Goal: Task Accomplishment & Management: Manage account settings

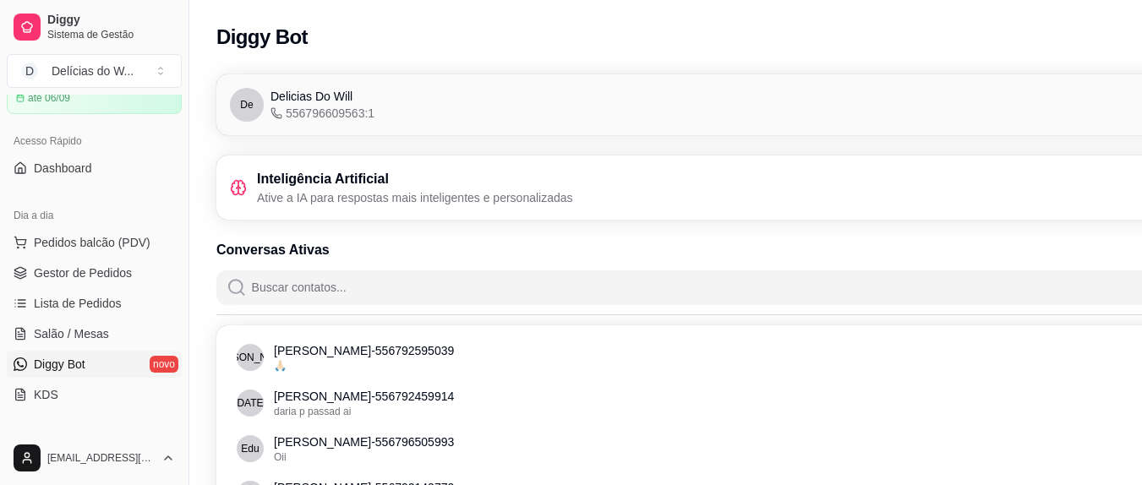
click at [330, 186] on h3 "Inteligência Artificial" at bounding box center [415, 179] width 316 height 20
click at [238, 186] on icon at bounding box center [239, 187] width 4 height 3
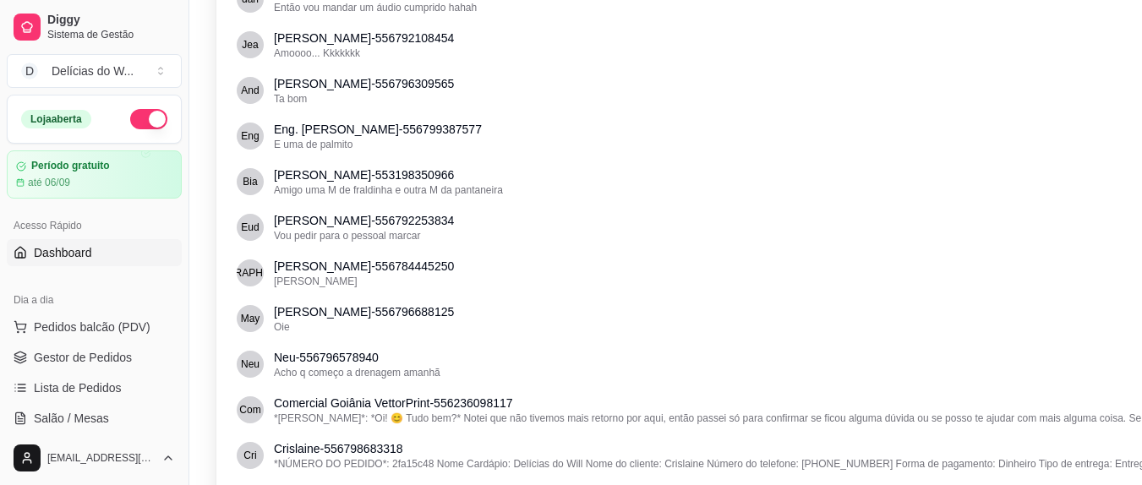
click at [95, 251] on link "Dashboard" at bounding box center [94, 252] width 175 height 27
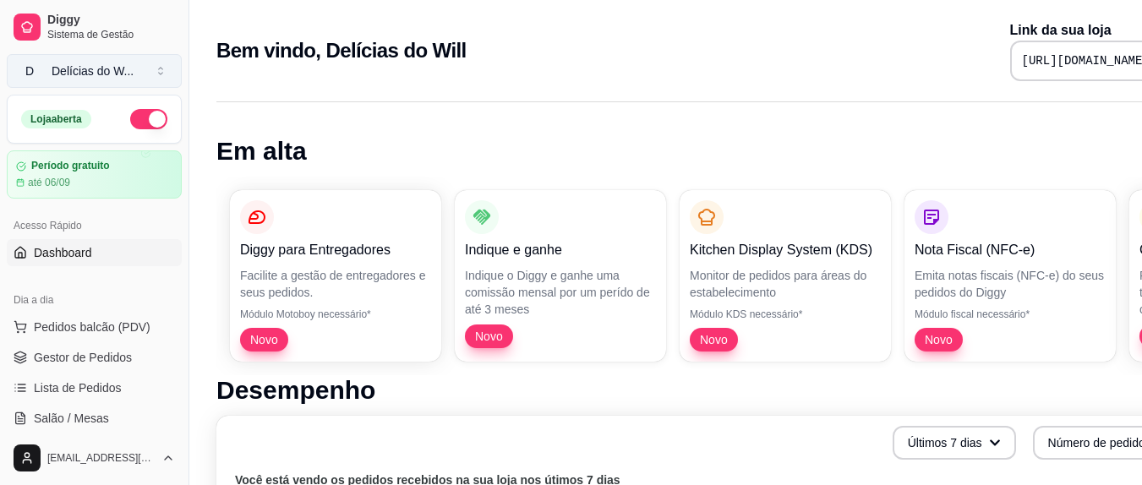
click at [86, 72] on div "Delícias do W ..." at bounding box center [93, 71] width 82 height 17
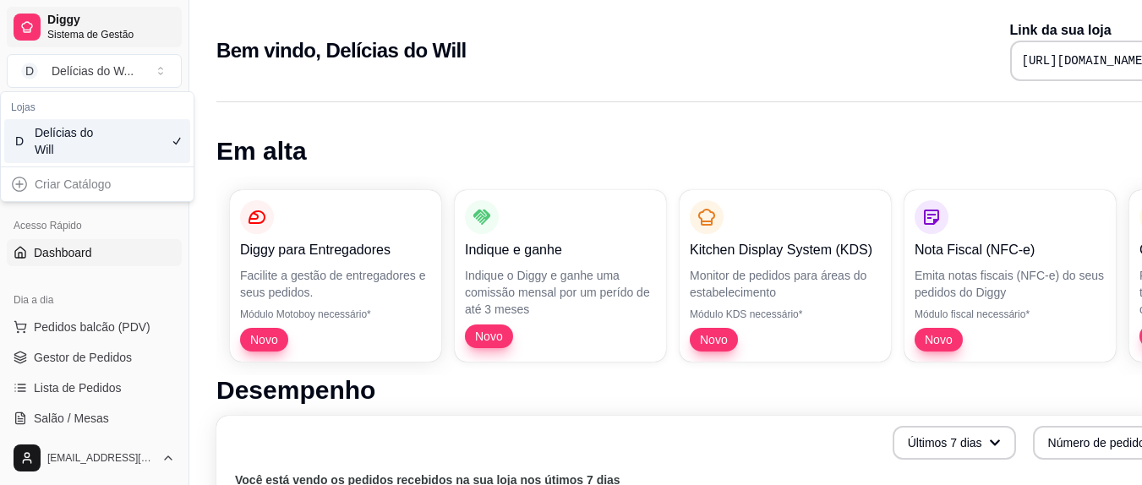
click at [86, 30] on span "Sistema de Gestão" at bounding box center [111, 35] width 128 height 14
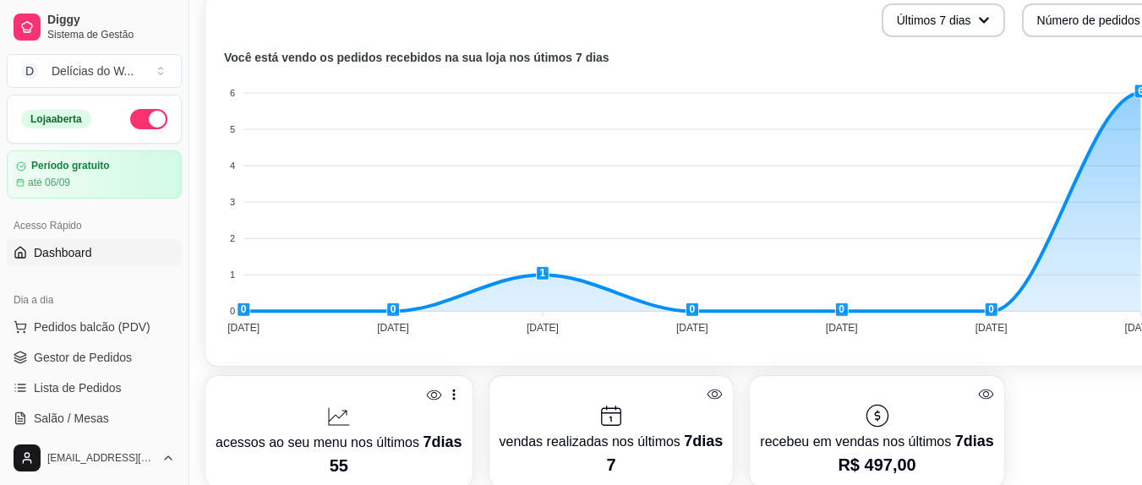
scroll to position [423, 0]
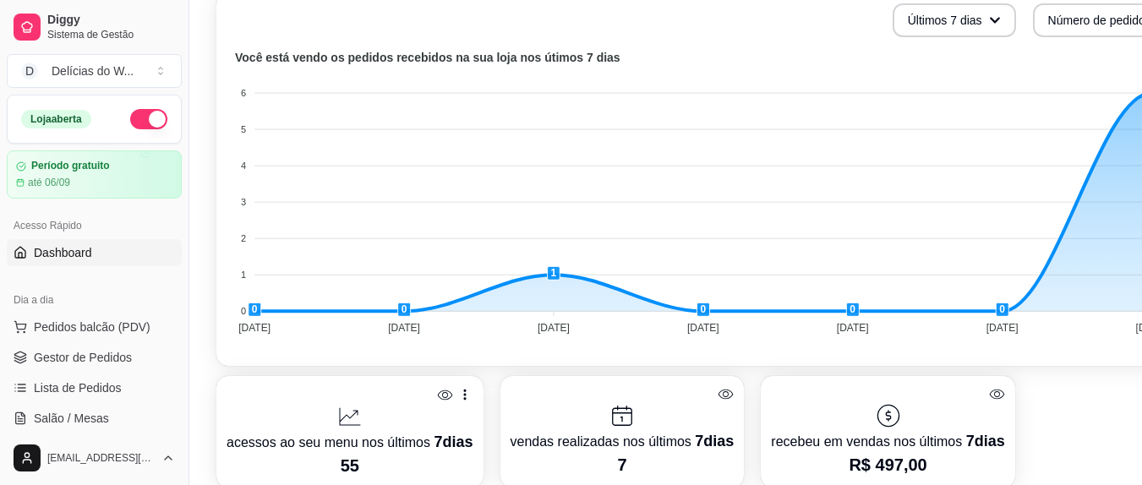
drag, startPoint x: 1084, startPoint y: 344, endPoint x: 945, endPoint y: 346, distance: 139.5
click at [945, 346] on div "Você está vendo os pedidos recebidos na sua loja nos útimos 7 dias 6 6 5 5 4 4 …" at bounding box center [705, 201] width 958 height 308
click at [91, 389] on span "Lista de Pedidos" at bounding box center [78, 387] width 88 height 17
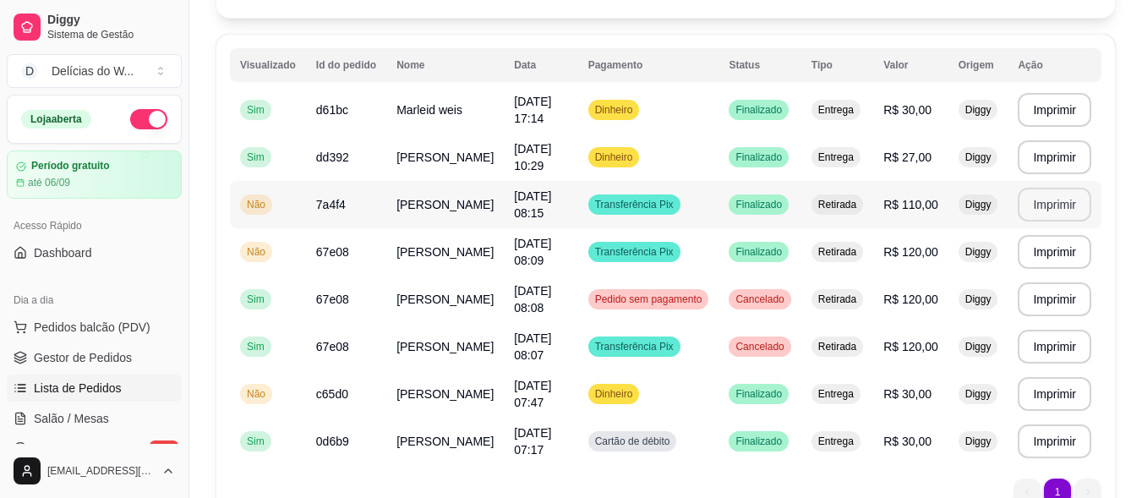
scroll to position [169, 0]
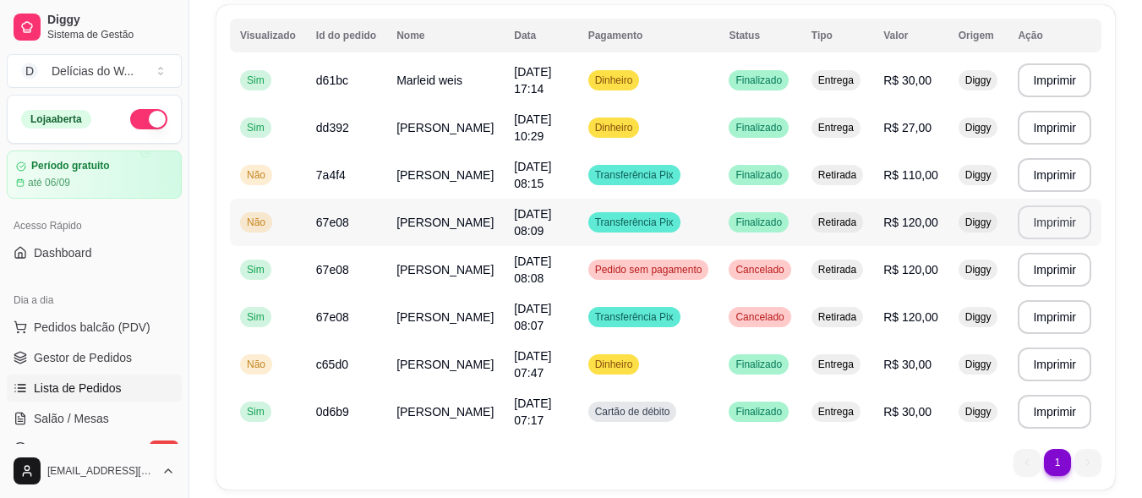
click at [1048, 224] on button "Imprimir" at bounding box center [1055, 222] width 74 height 34
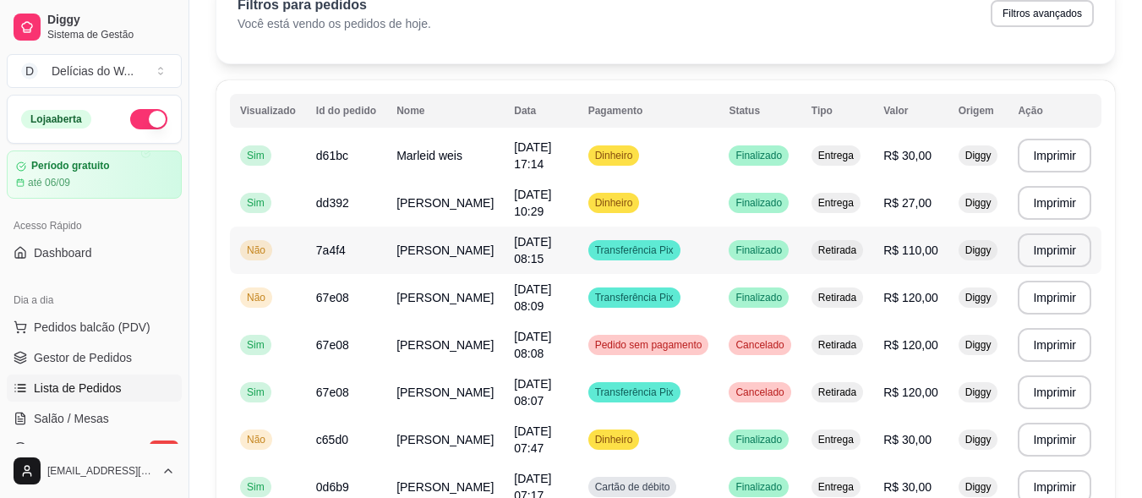
scroll to position [0, 0]
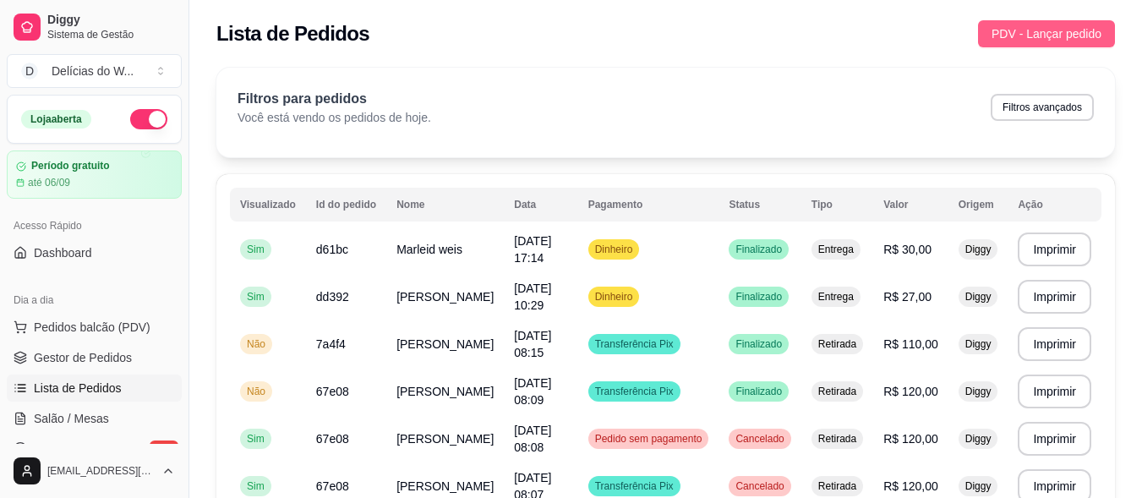
click at [1065, 32] on span "PDV - Lançar pedido" at bounding box center [1046, 34] width 110 height 19
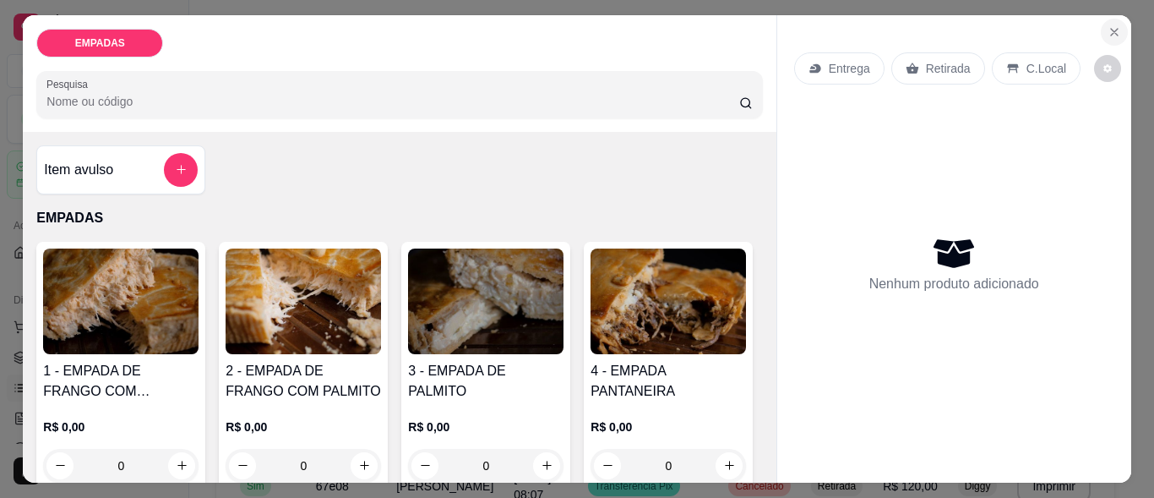
click at [1111, 29] on icon "Close" at bounding box center [1114, 32] width 7 height 7
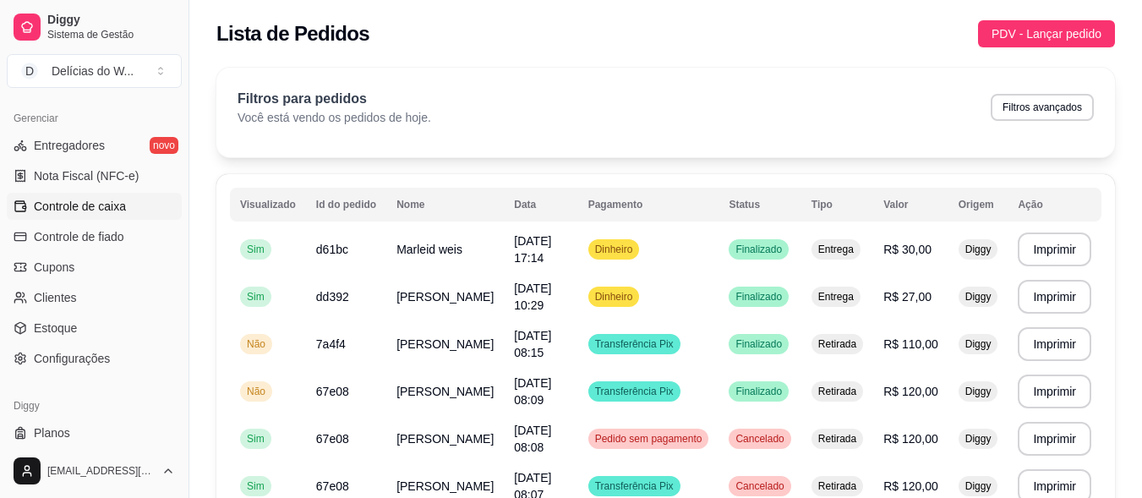
scroll to position [718, 0]
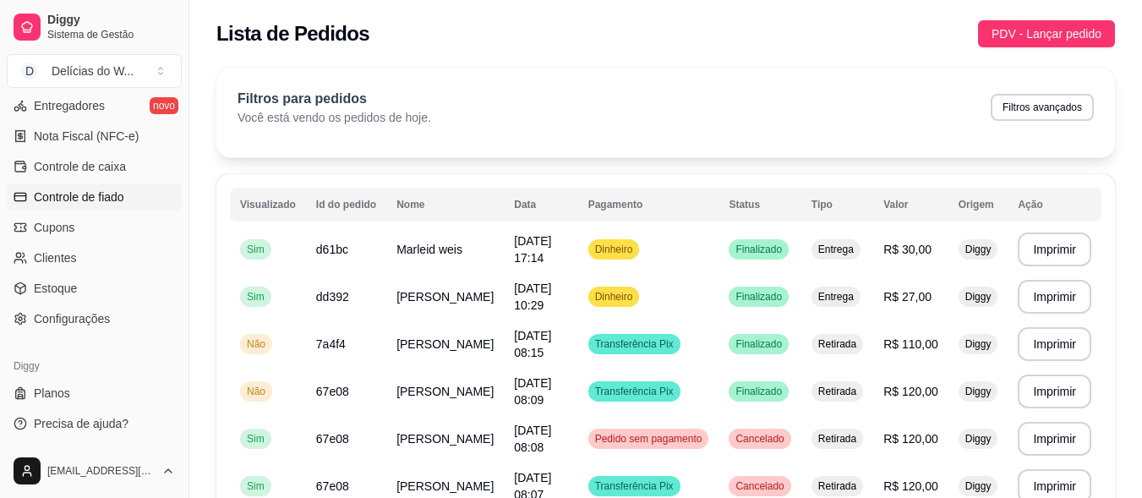
click at [88, 199] on span "Controle de fiado" at bounding box center [79, 196] width 90 height 17
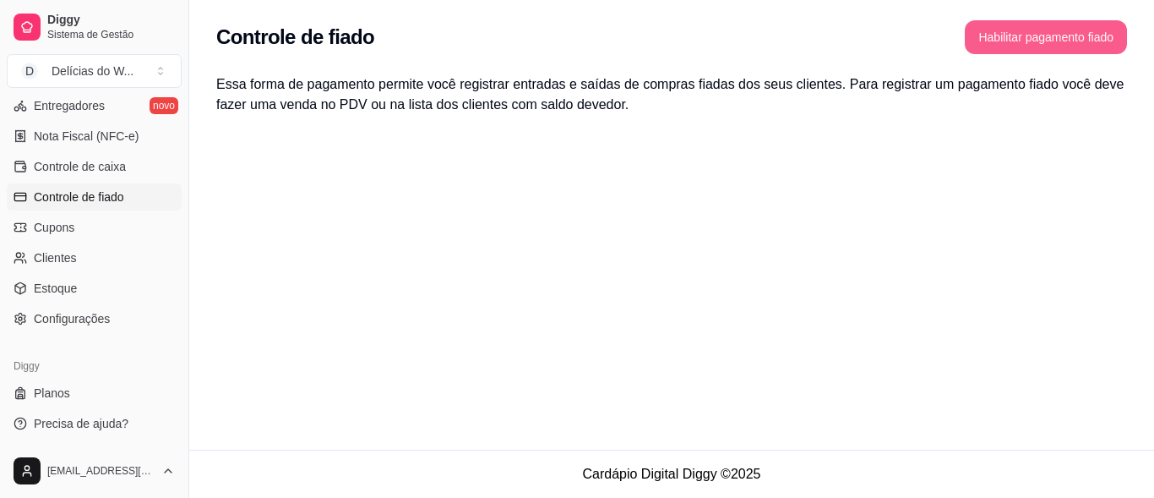
click at [1030, 41] on button "Habilitar pagamento fiado" at bounding box center [1046, 37] width 162 height 34
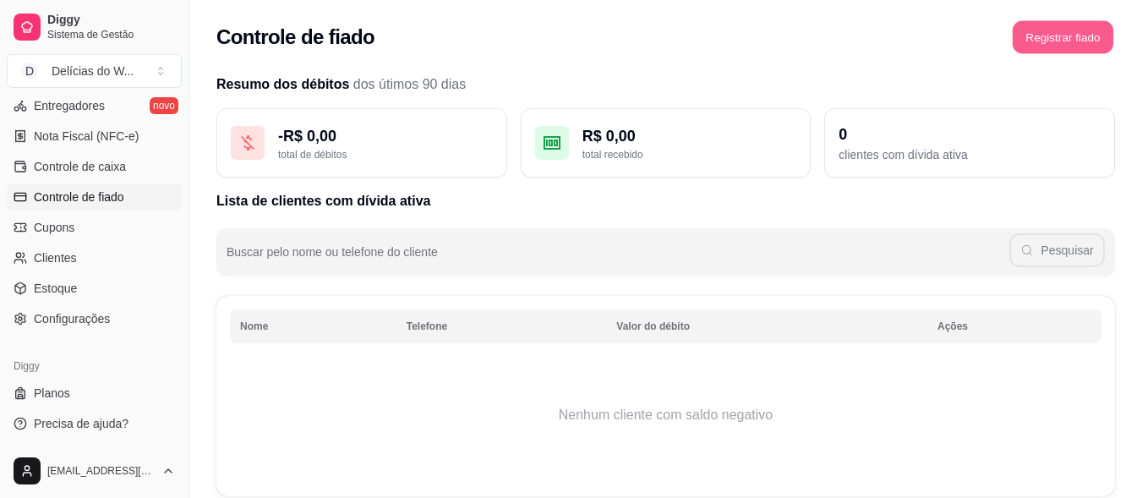
click at [1067, 30] on button "Registrar fiado" at bounding box center [1062, 37] width 101 height 33
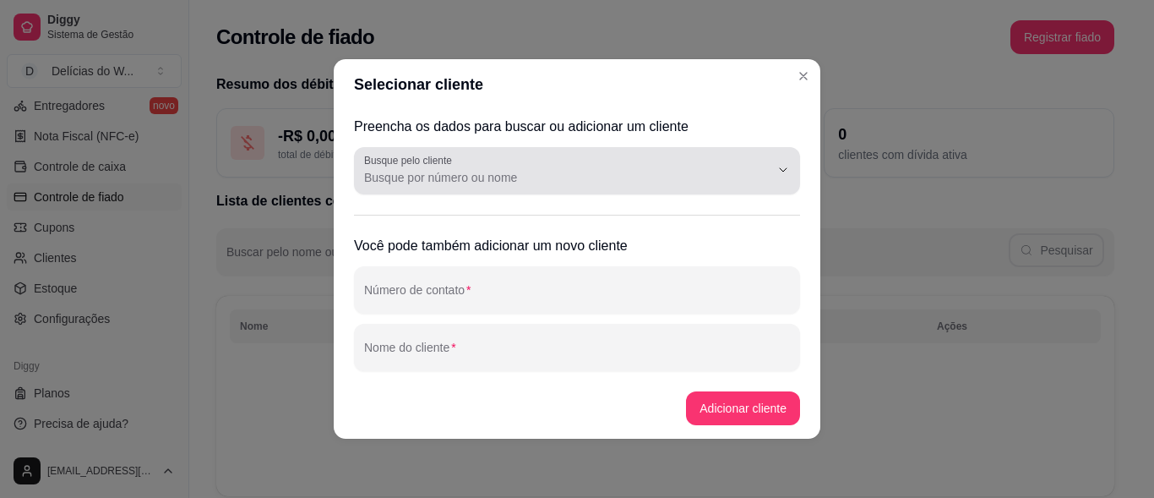
click at [528, 186] on div at bounding box center [577, 171] width 426 height 34
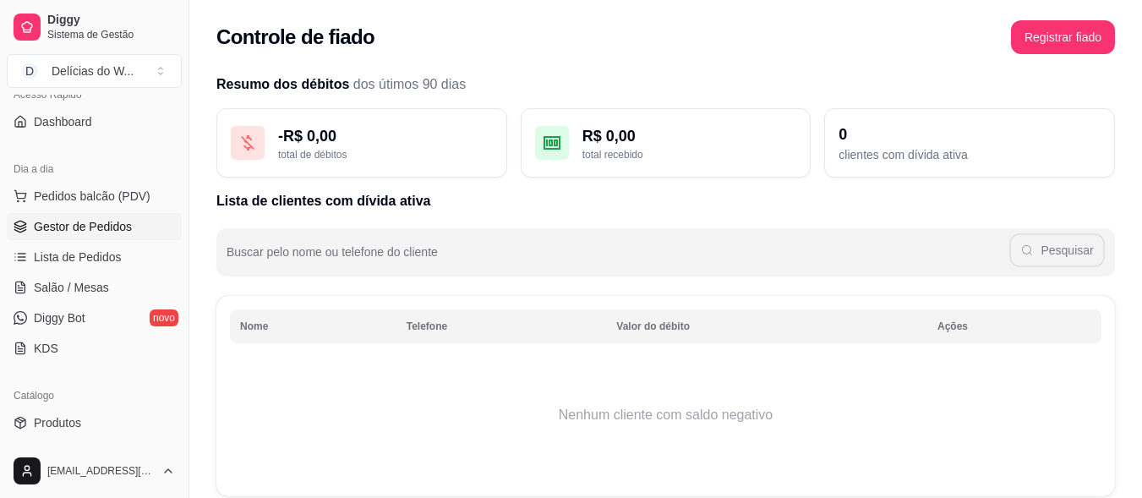
scroll to position [127, 0]
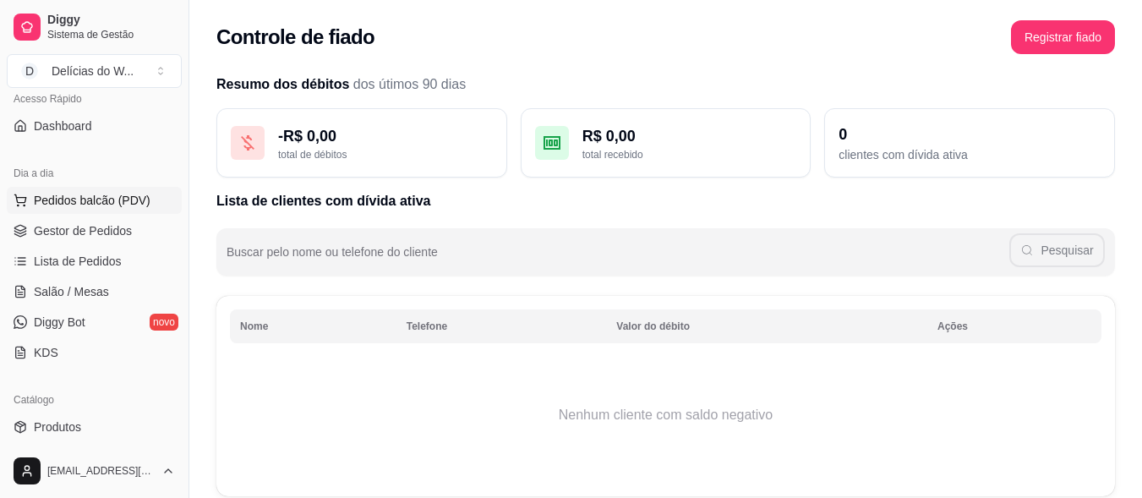
click at [82, 202] on span "Pedidos balcão (PDV)" at bounding box center [92, 200] width 117 height 17
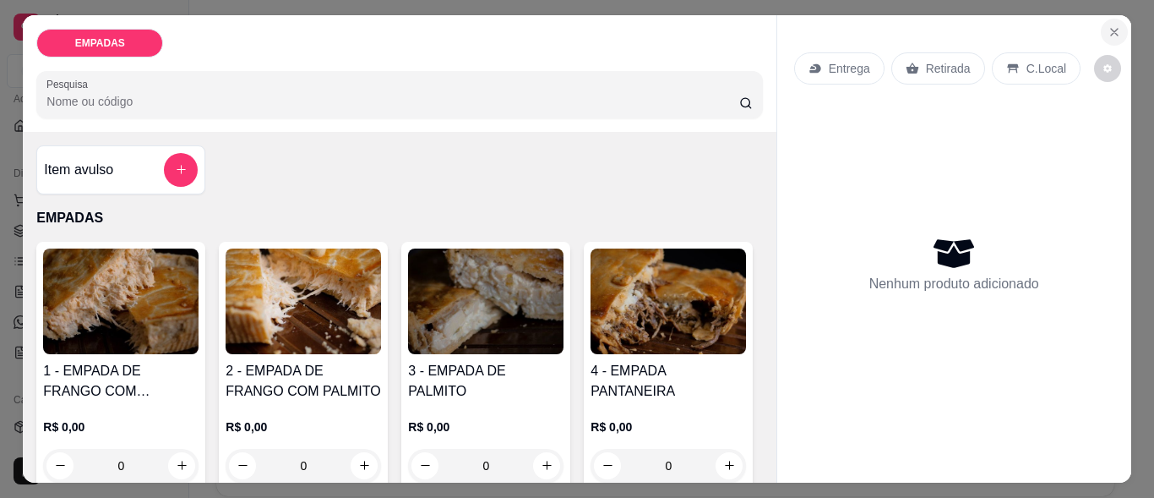
click at [1108, 27] on icon "Close" at bounding box center [1115, 32] width 14 height 14
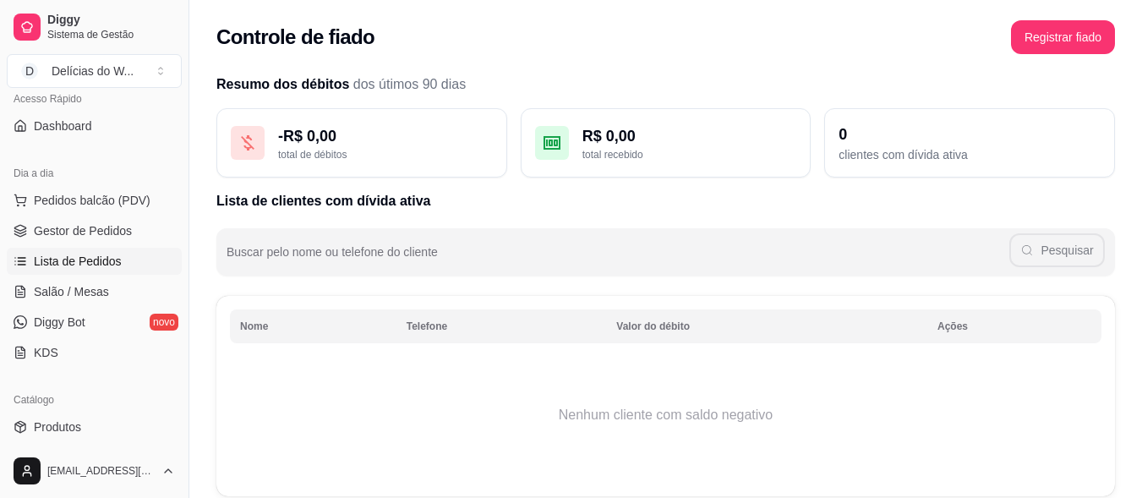
click at [85, 264] on span "Lista de Pedidos" at bounding box center [78, 261] width 88 height 17
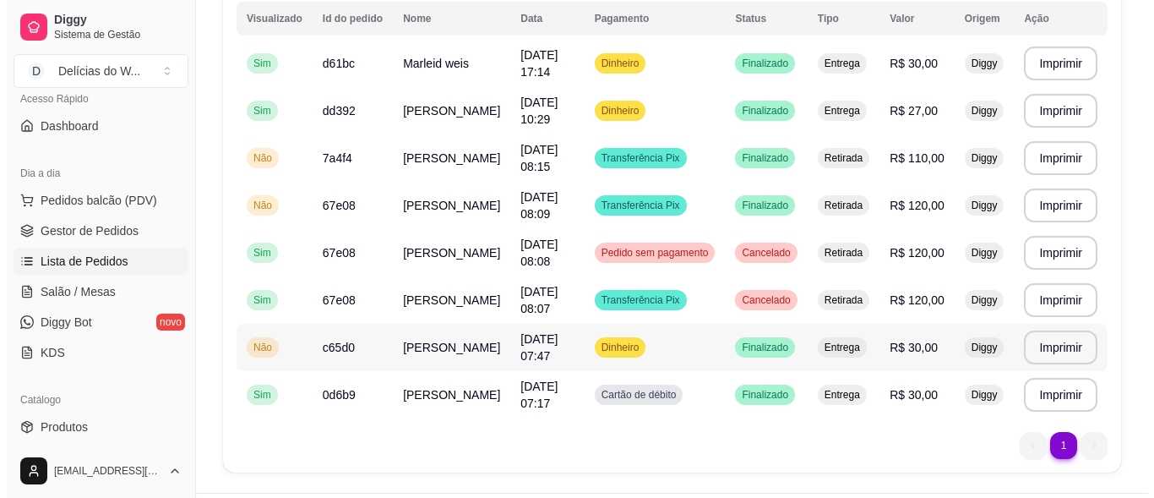
scroll to position [145, 0]
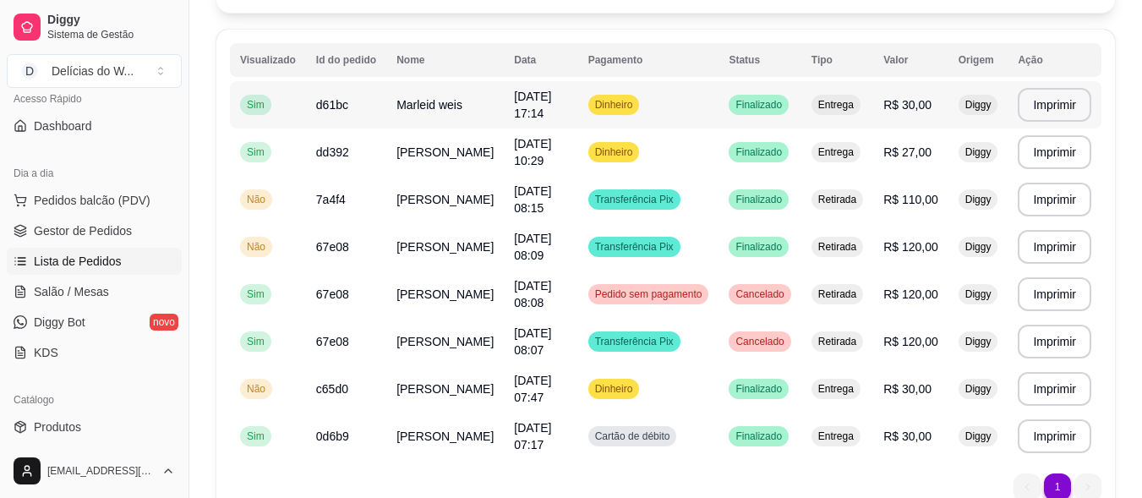
click at [667, 113] on td "Dinheiro" at bounding box center [648, 104] width 141 height 47
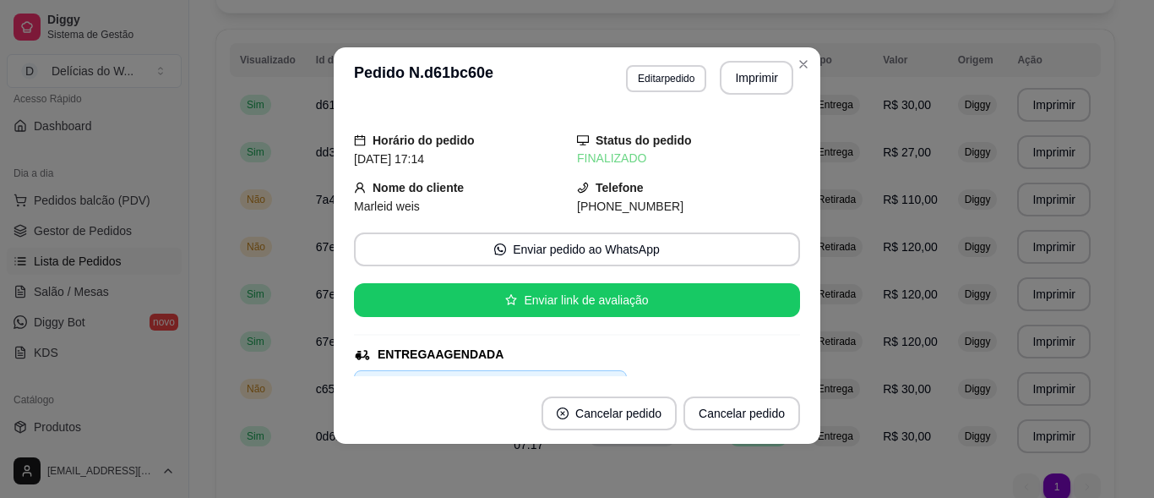
scroll to position [0, 0]
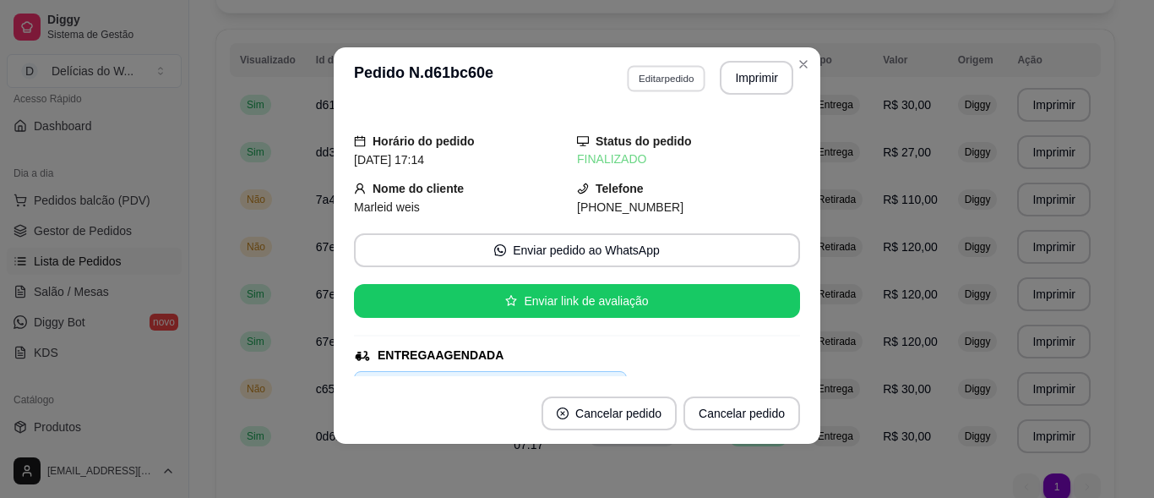
click at [657, 84] on button "Editar pedido" at bounding box center [666, 78] width 79 height 26
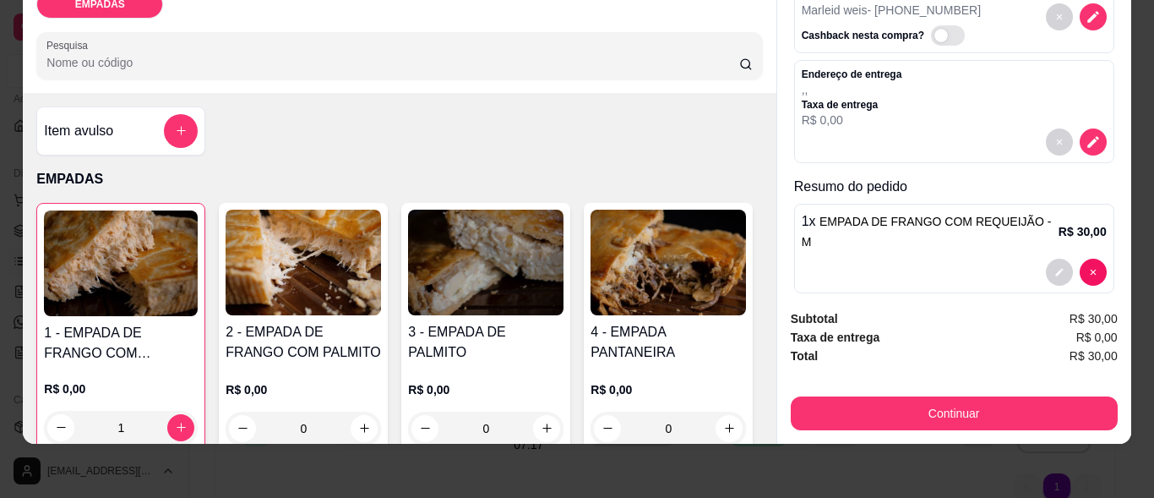
scroll to position [46, 0]
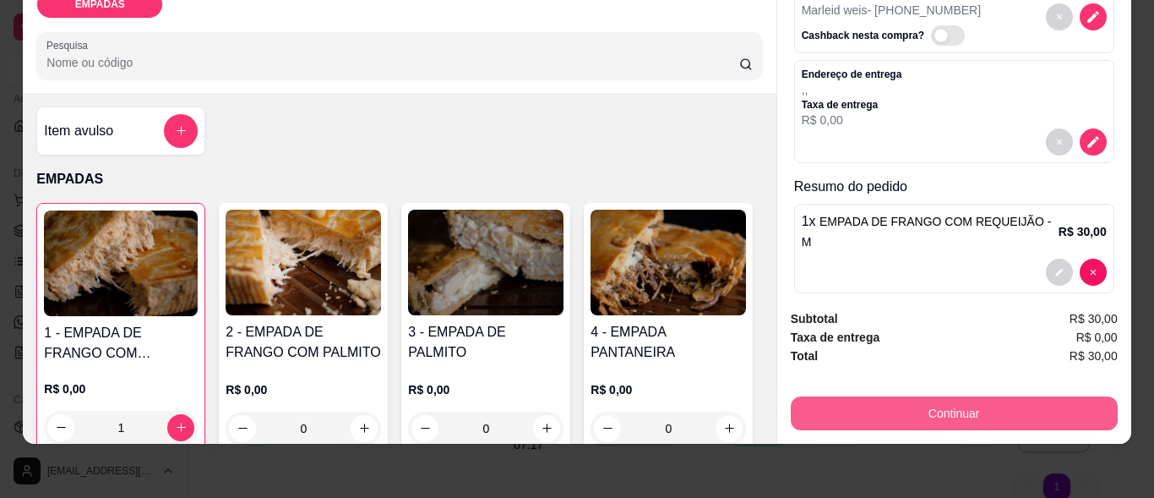
click at [939, 407] on button "Continuar" at bounding box center [954, 413] width 327 height 34
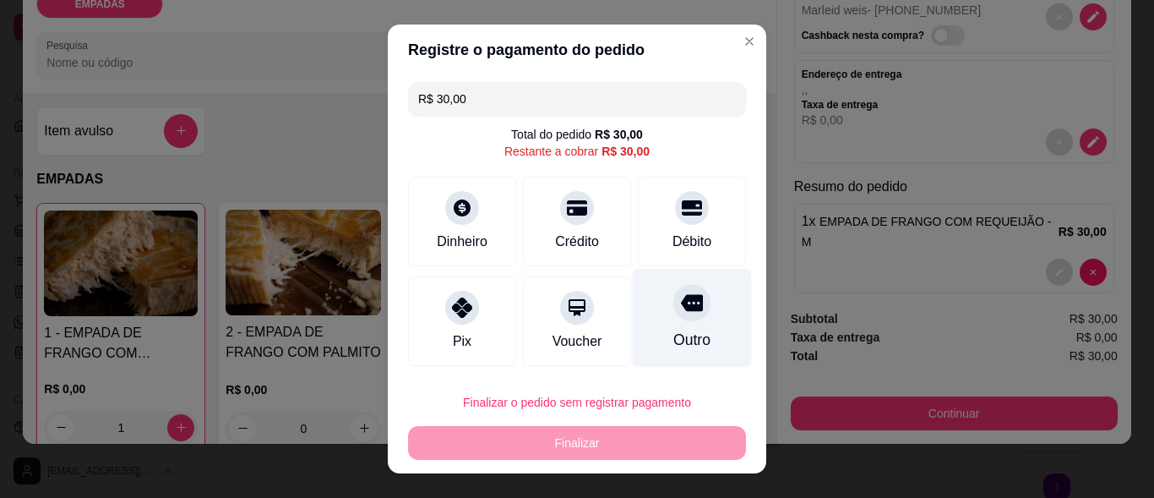
click at [681, 308] on icon at bounding box center [692, 303] width 22 height 17
type input "R$ 0,00"
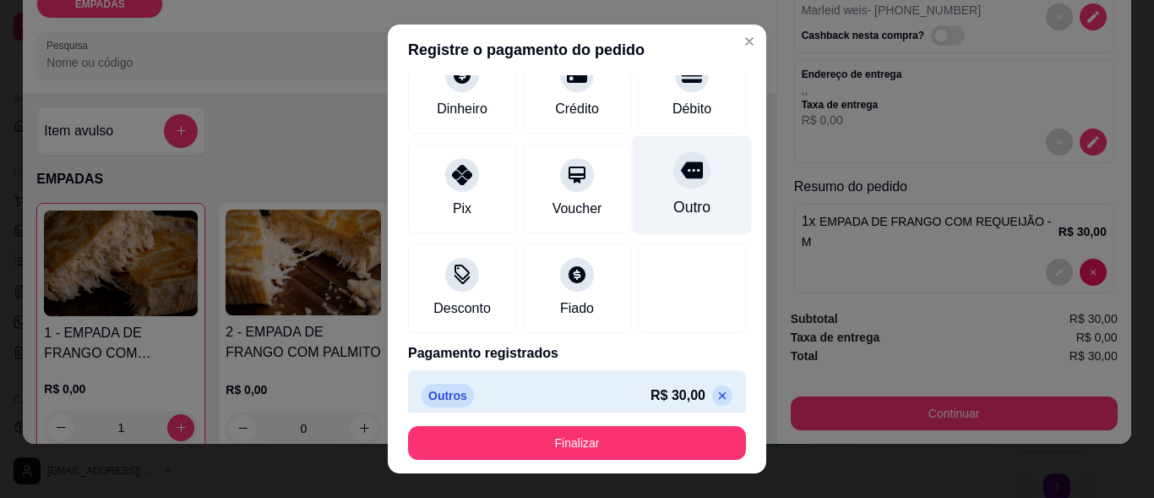
scroll to position [131, 0]
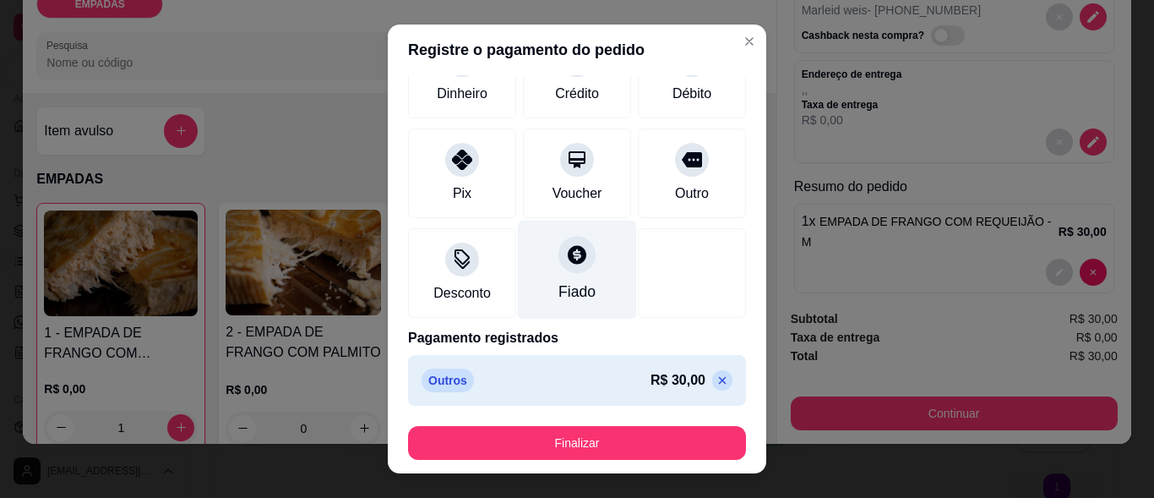
click at [563, 267] on div at bounding box center [577, 255] width 37 height 37
click at [543, 270] on div "Fiado" at bounding box center [577, 270] width 119 height 99
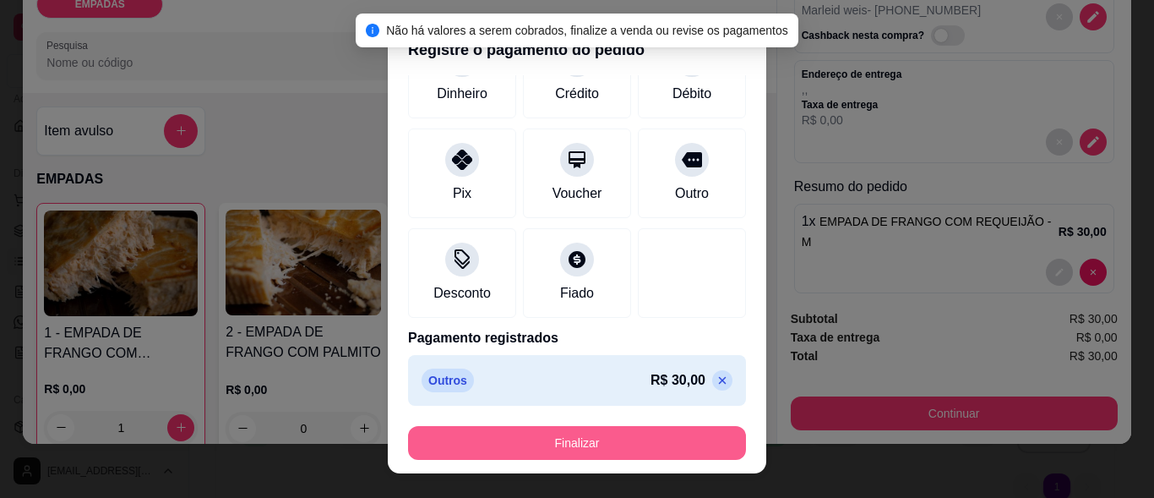
click at [567, 456] on button "Finalizar" at bounding box center [577, 443] width 338 height 34
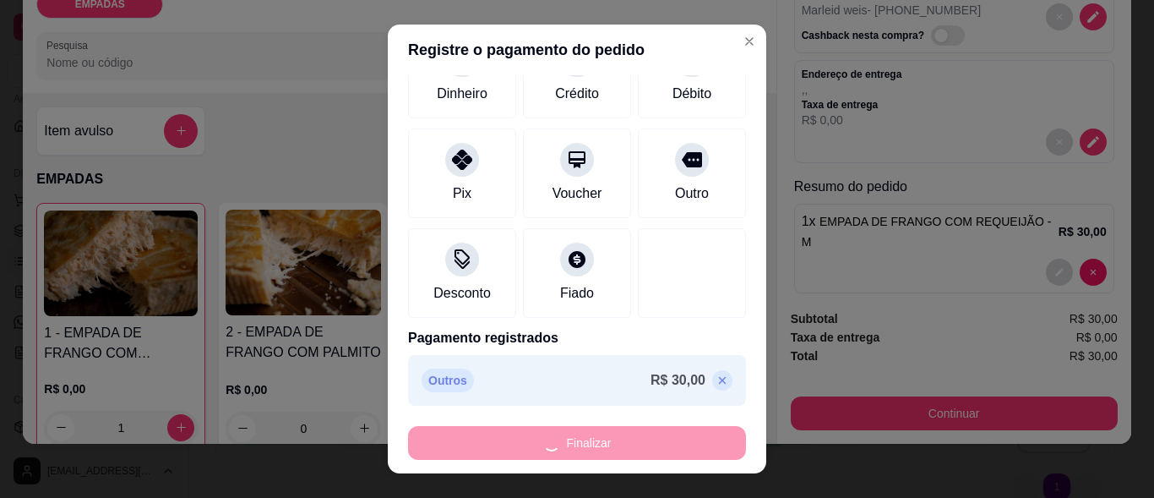
type input "0"
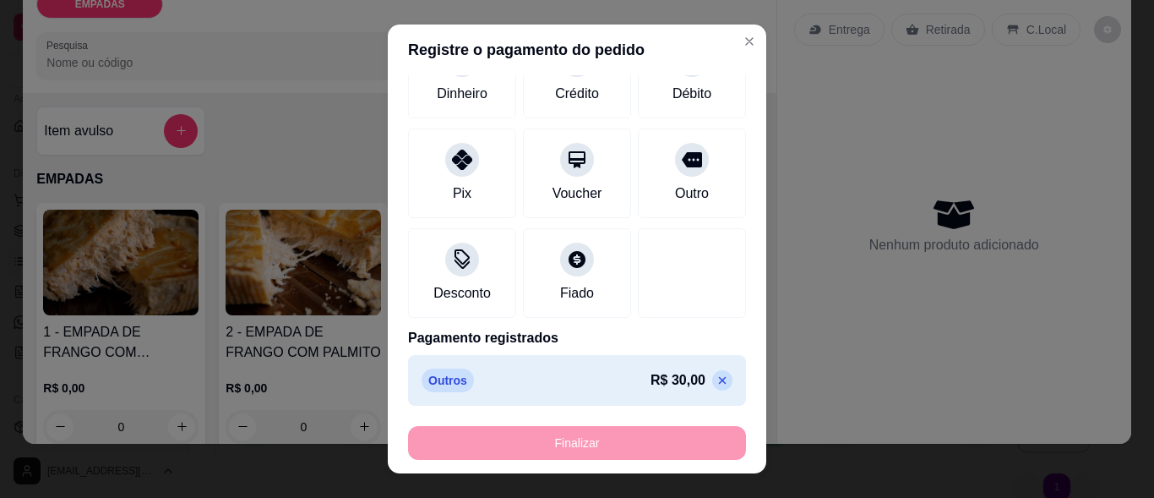
type input "-R$ 30,00"
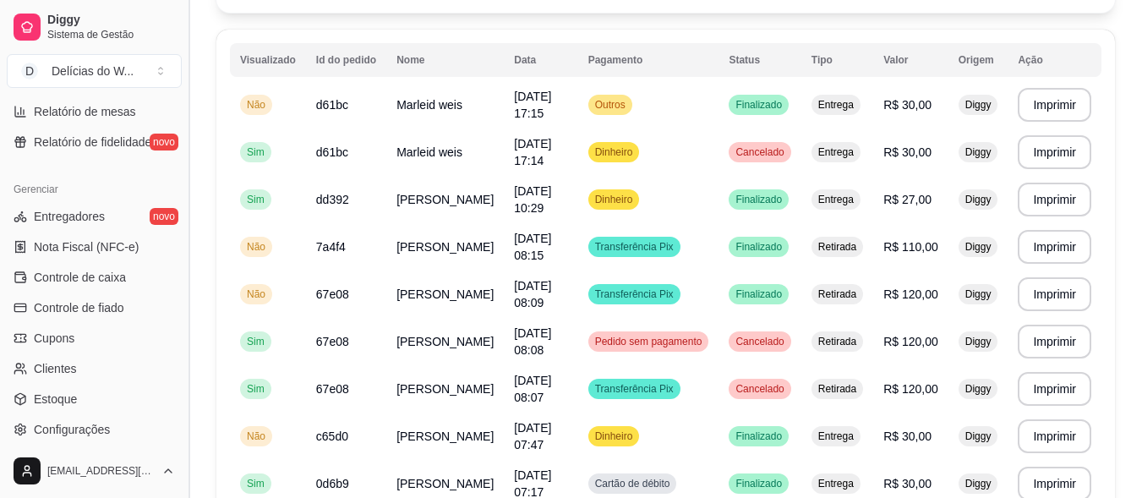
scroll to position [599, 0]
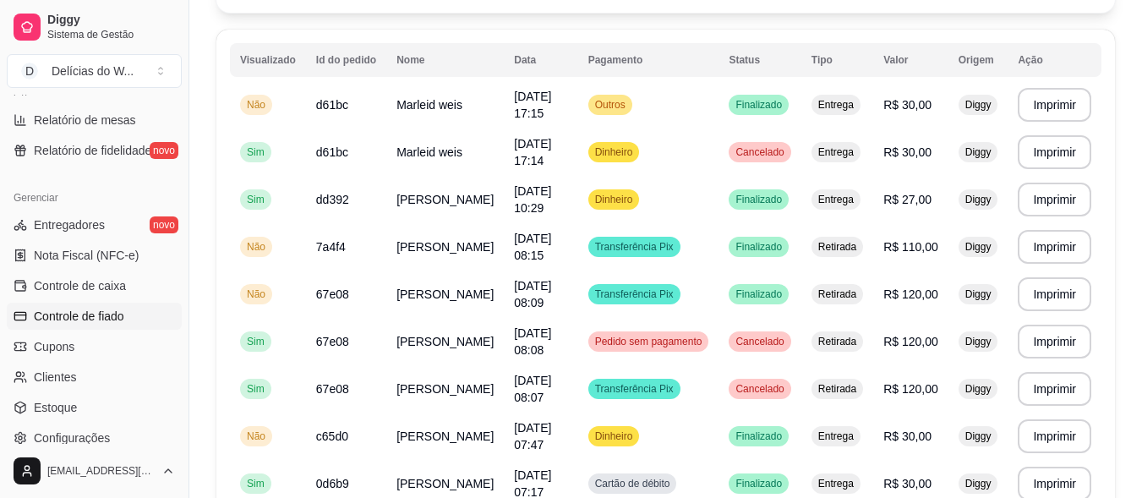
click at [98, 322] on span "Controle de fiado" at bounding box center [79, 316] width 90 height 17
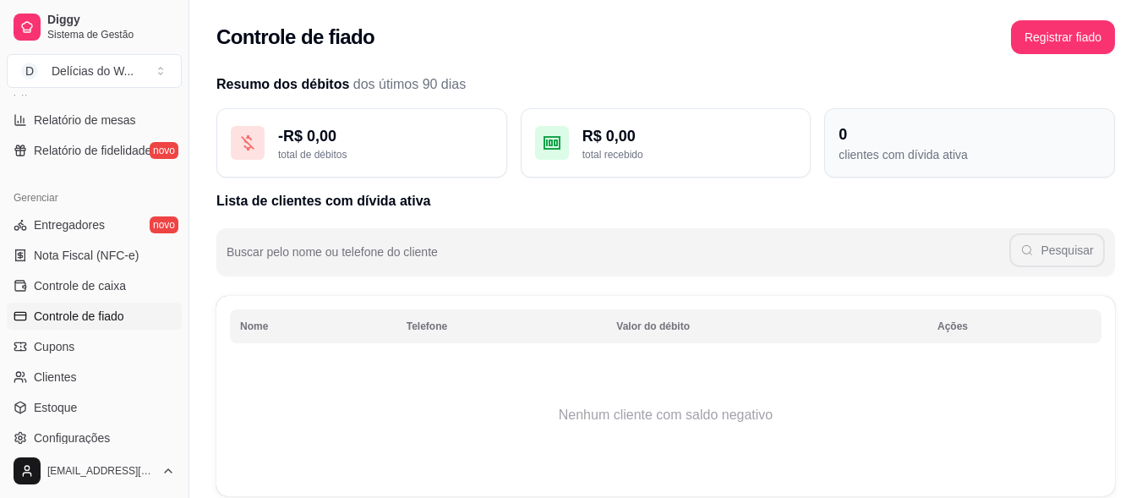
click at [917, 142] on div "0" at bounding box center [969, 135] width 262 height 24
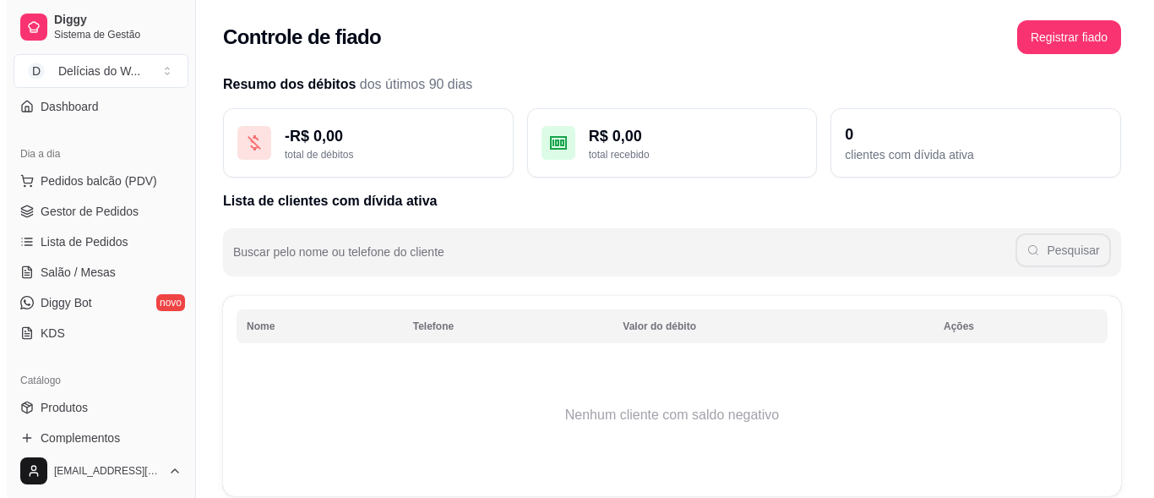
scroll to position [141, 0]
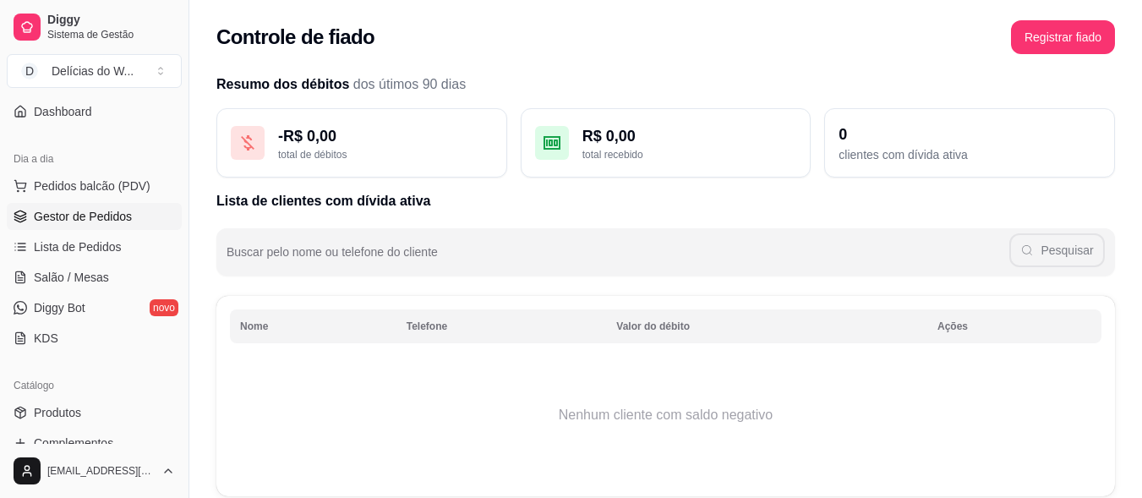
click at [80, 215] on span "Gestor de Pedidos" at bounding box center [83, 216] width 98 height 17
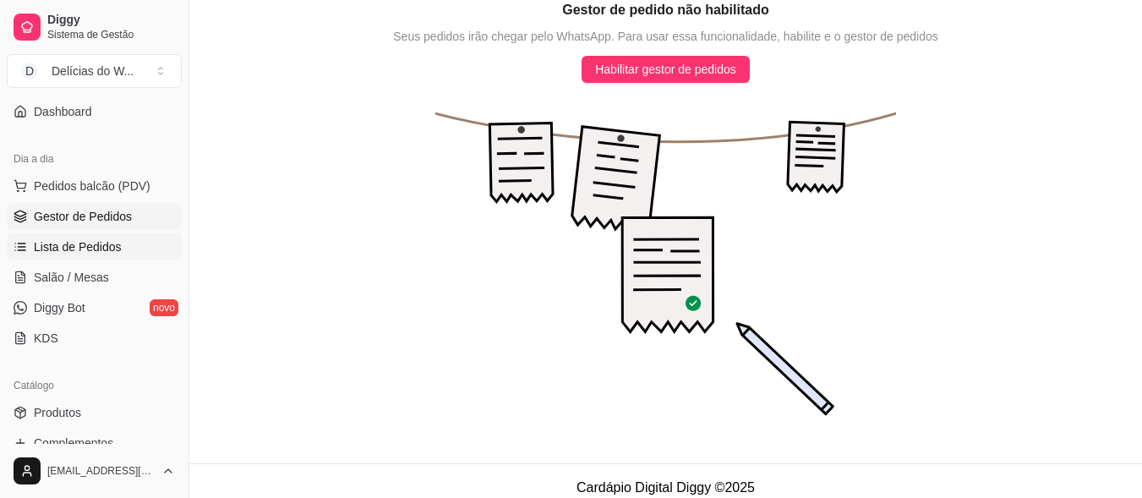
click at [54, 248] on span "Lista de Pedidos" at bounding box center [78, 246] width 88 height 17
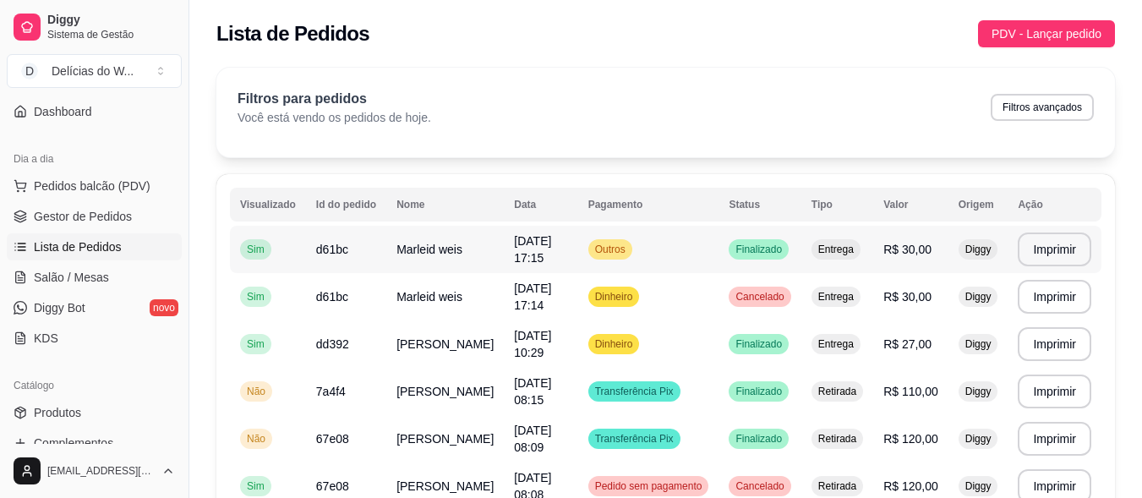
click at [637, 251] on td "Outros" at bounding box center [648, 249] width 141 height 47
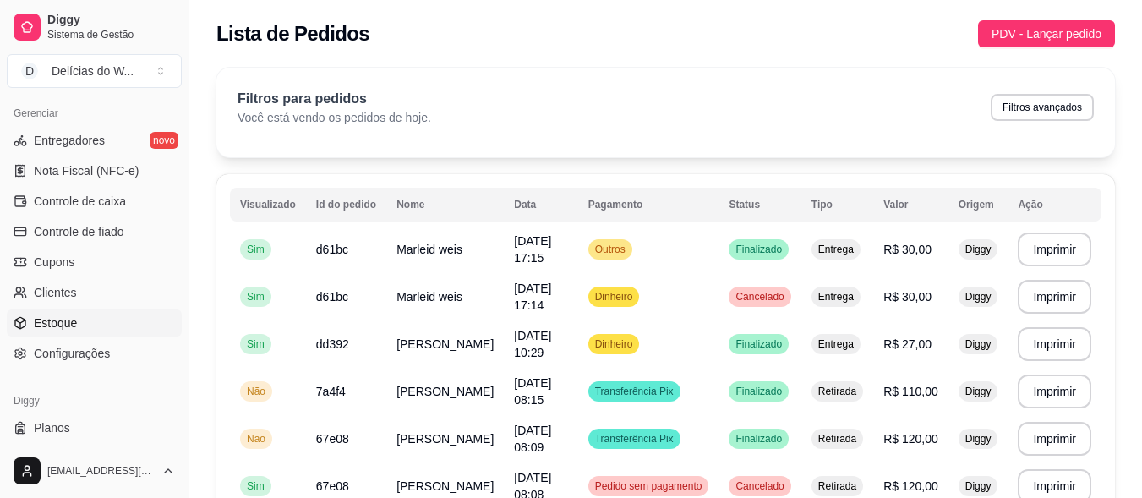
scroll to position [718, 0]
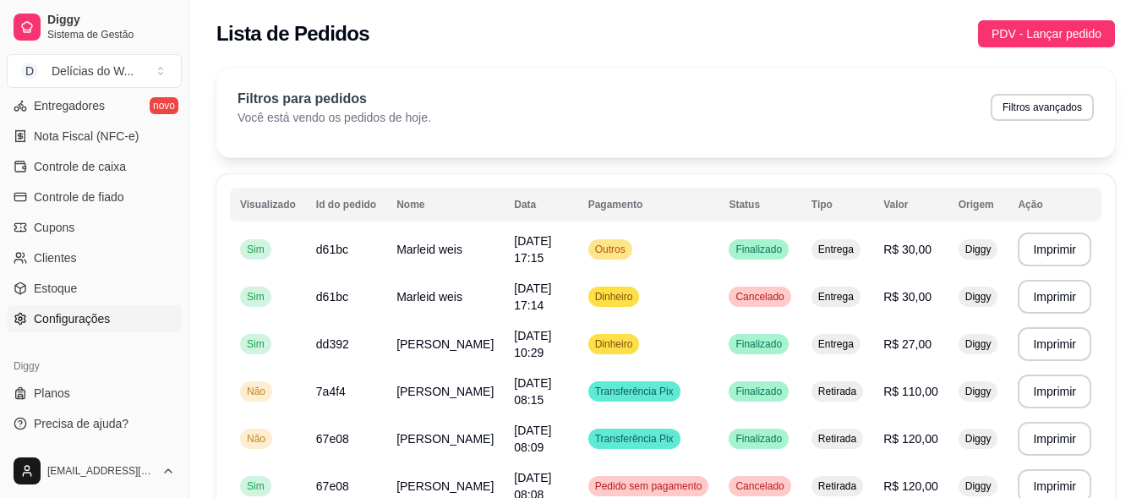
click at [100, 316] on span "Configurações" at bounding box center [72, 318] width 76 height 17
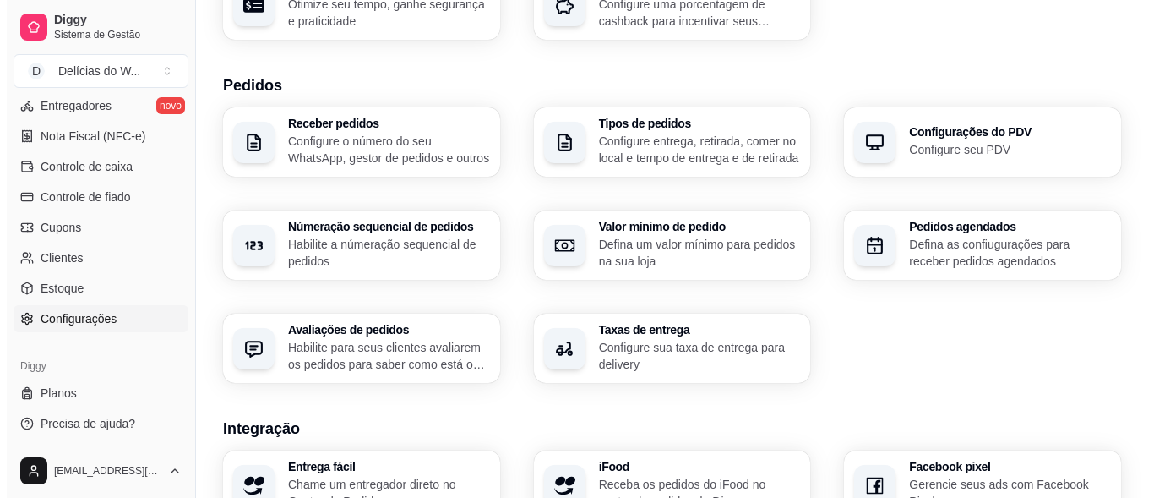
scroll to position [338, 0]
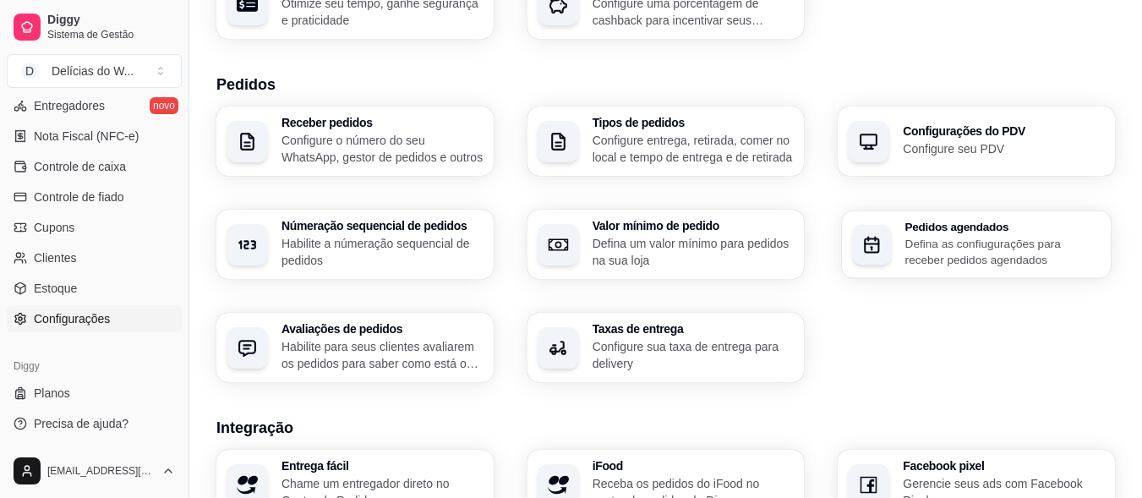
click at [968, 235] on p "Defina as confiugurações para receber pedidos agendados" at bounding box center [1002, 251] width 195 height 33
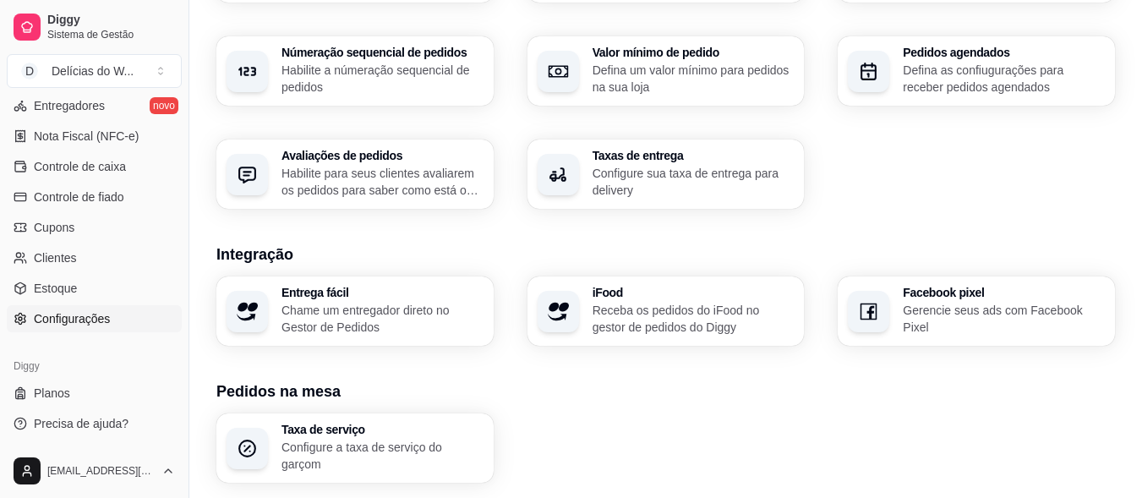
scroll to position [602, 0]
